Goal: Transaction & Acquisition: Register for event/course

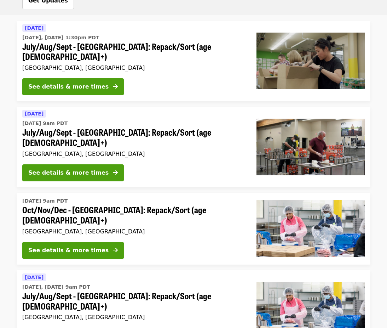
scroll to position [504, 0]
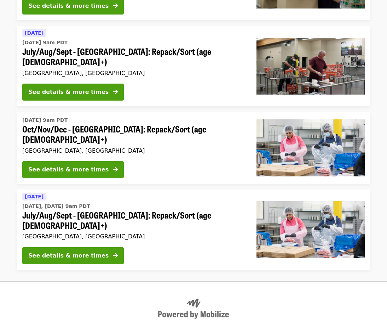
click at [94, 251] on div "See details & more times" at bounding box center [68, 255] width 80 height 8
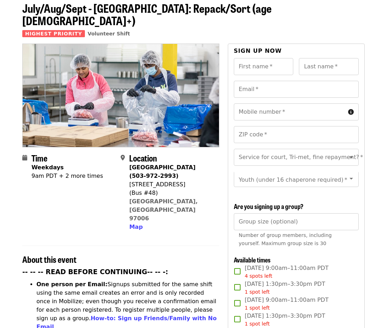
scroll to position [71, 0]
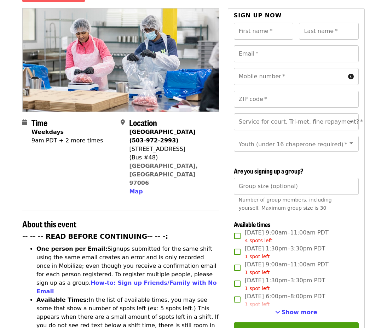
click at [332, 187] on input "Group size (optional)" at bounding box center [296, 186] width 125 height 17
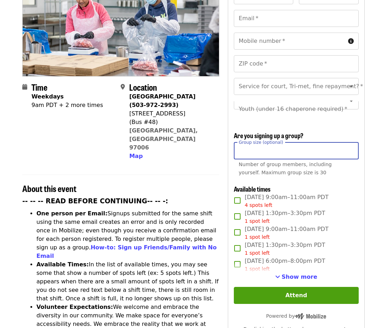
click at [294, 275] on span "Show more" at bounding box center [300, 276] width 36 height 7
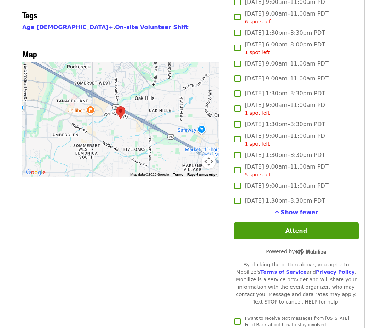
click at [296, 211] on span "Show fewer" at bounding box center [300, 212] width 38 height 7
click at [296, 215] on span "Show fewer" at bounding box center [300, 212] width 38 height 7
drag, startPoint x: 289, startPoint y: 211, endPoint x: 289, endPoint y: 324, distance: 112.9
click at [289, 211] on span "Show fewer" at bounding box center [300, 212] width 38 height 7
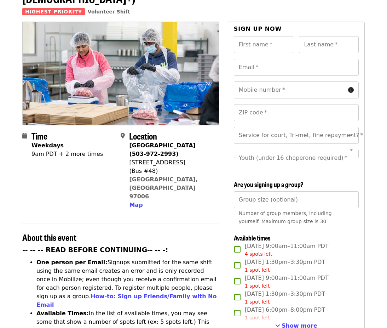
click at [284, 323] on span "Show more" at bounding box center [300, 325] width 36 height 7
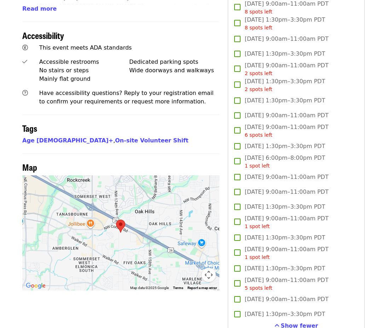
click at [277, 326] on span "See more timeslots" at bounding box center [277, 325] width 5 height 6
click at [277, 324] on div "Show fewer" at bounding box center [296, 325] width 125 height 8
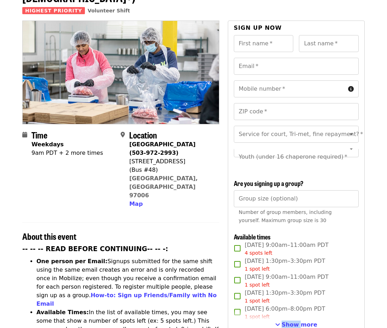
drag, startPoint x: 277, startPoint y: 326, endPoint x: 292, endPoint y: 323, distance: 14.7
click at [289, 322] on span "Show more" at bounding box center [300, 324] width 36 height 7
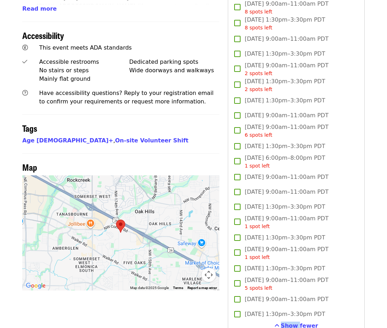
click at [287, 323] on span "Show fewer" at bounding box center [300, 325] width 38 height 7
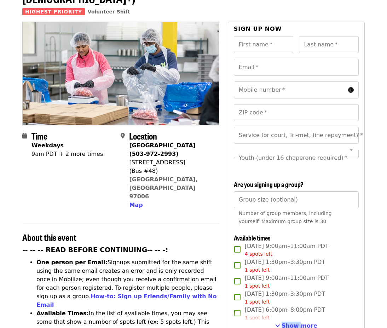
click at [302, 322] on span "Show more" at bounding box center [300, 325] width 36 height 7
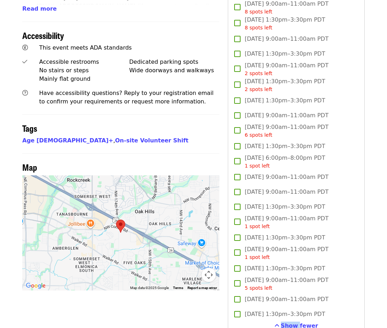
click at [320, 326] on div "Show fewer" at bounding box center [296, 325] width 125 height 8
drag, startPoint x: 310, startPoint y: 324, endPoint x: 305, endPoint y: 324, distance: 4.2
click at [309, 324] on span "Show fewer" at bounding box center [300, 325] width 38 height 7
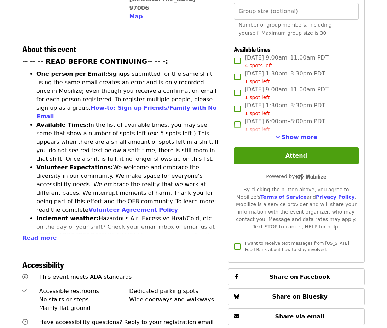
scroll to position [246, 0]
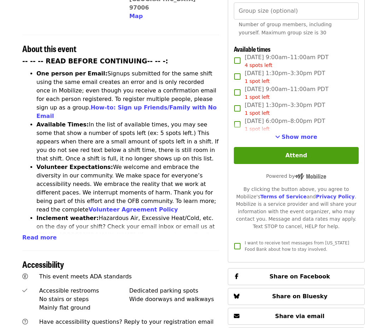
click at [290, 134] on span "Show more" at bounding box center [300, 136] width 36 height 7
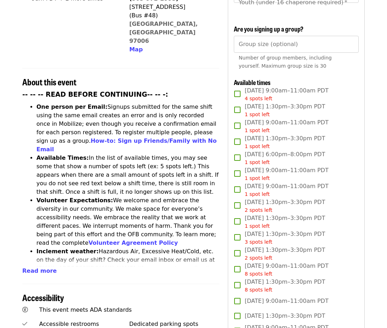
scroll to position [212, 0]
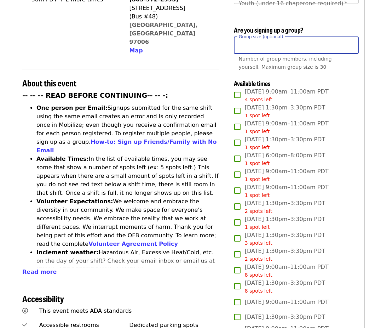
click at [311, 49] on input "Group size (optional)" at bounding box center [296, 45] width 125 height 17
click at [312, 47] on input "Group size (optional)" at bounding box center [296, 45] width 125 height 17
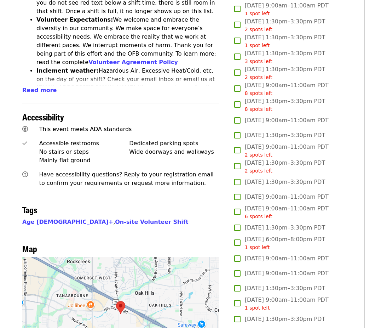
scroll to position [180, 0]
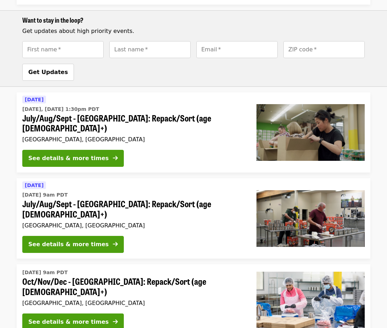
scroll to position [353, 0]
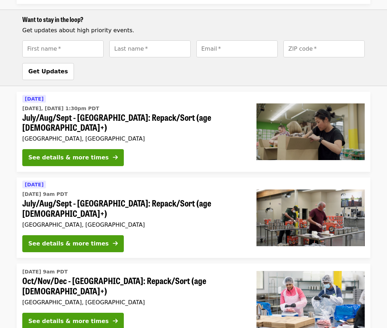
click at [84, 153] on div "See details & more times" at bounding box center [68, 157] width 80 height 8
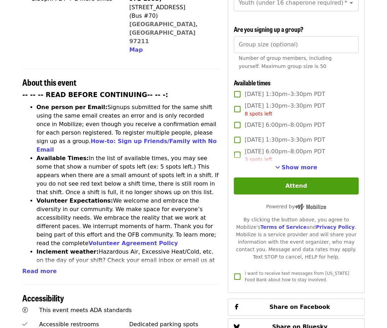
scroll to position [213, 0]
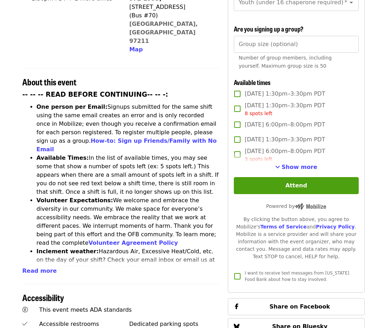
click at [302, 163] on span "Show more" at bounding box center [300, 166] width 36 height 7
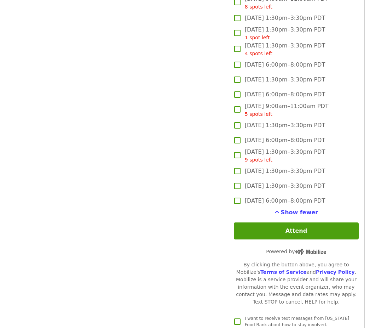
scroll to position [31, 0]
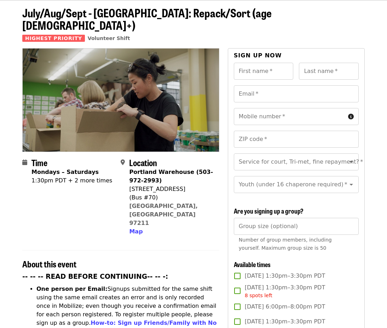
click at [266, 314] on label "Wed, Aug 27, 1:30pm–3:30pm PDT" at bounding box center [291, 321] width 123 height 15
drag, startPoint x: 266, startPoint y: 314, endPoint x: 262, endPoint y: 324, distance: 10.8
click at [263, 324] on span "Wed, Aug 27, 1:30pm–3:30pm PDT" at bounding box center [285, 321] width 80 height 8
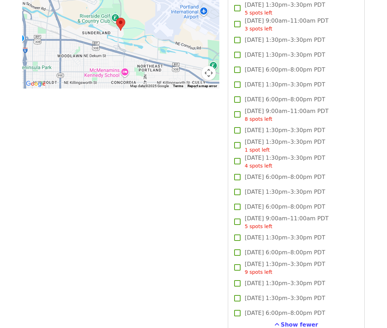
click at [242, 321] on div "Show fewer" at bounding box center [296, 324] width 125 height 8
drag, startPoint x: 242, startPoint y: 321, endPoint x: 278, endPoint y: 320, distance: 35.8
click at [278, 320] on button "Show fewer" at bounding box center [297, 324] width 44 height 8
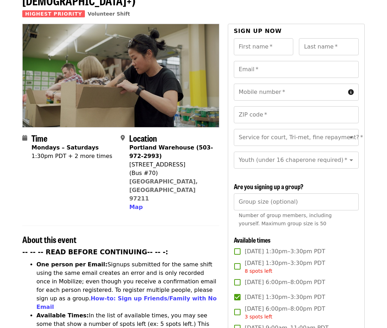
drag, startPoint x: 278, startPoint y: 320, endPoint x: 280, endPoint y: 327, distance: 7.4
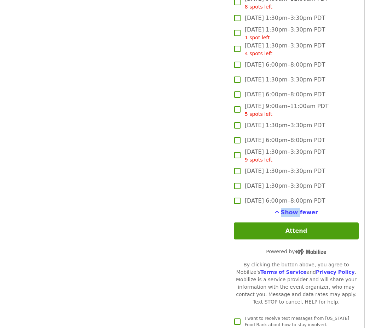
scroll to position [765, 0]
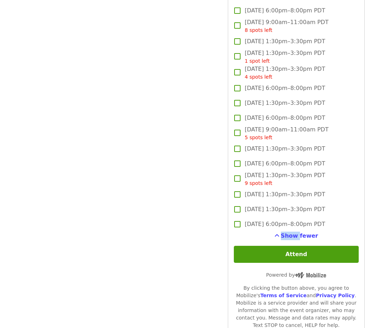
click at [316, 272] on img at bounding box center [310, 275] width 31 height 6
click at [323, 232] on div "Show fewer" at bounding box center [296, 235] width 125 height 8
click at [314, 234] on span "Show fewer" at bounding box center [300, 235] width 38 height 7
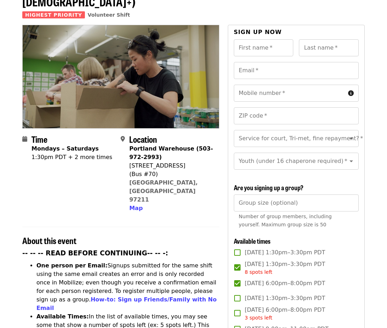
scroll to position [675, 0]
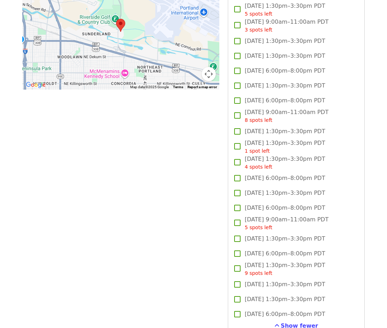
click at [275, 324] on div "Show fewer" at bounding box center [296, 325] width 125 height 8
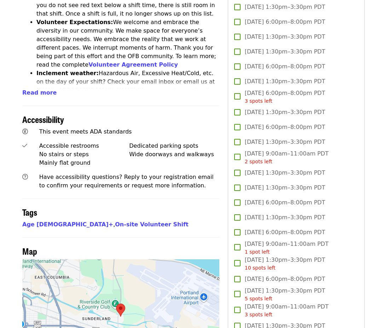
scroll to position [390, 0]
drag, startPoint x: 362, startPoint y: 109, endPoint x: 332, endPoint y: 113, distance: 30.8
click at [362, 109] on div "Sign up now First name   * First name * Last name   * Last name * Email   * Ema…" at bounding box center [296, 212] width 137 height 1047
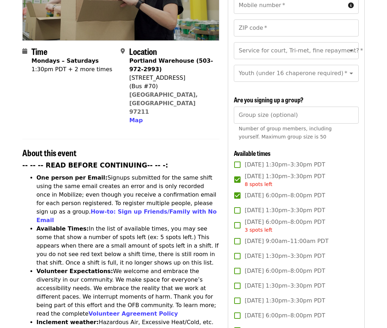
scroll to position [141, 0]
